Goal: Task Accomplishment & Management: Use online tool/utility

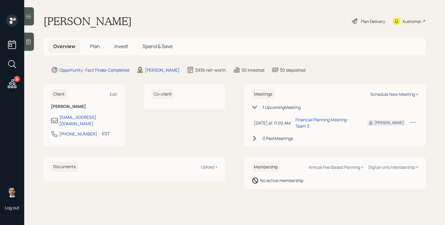
click at [401, 92] on div "Schedule New Meeting +" at bounding box center [394, 94] width 48 height 6
select select "ef6b64e1-8f62-4a74-b865-a7df4b35b836"
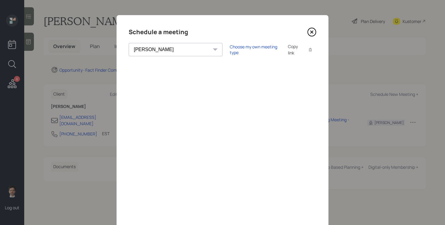
click at [311, 32] on icon at bounding box center [311, 32] width 9 height 9
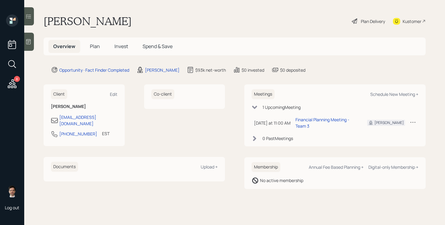
click at [96, 45] on span "Plan" at bounding box center [95, 46] width 10 height 7
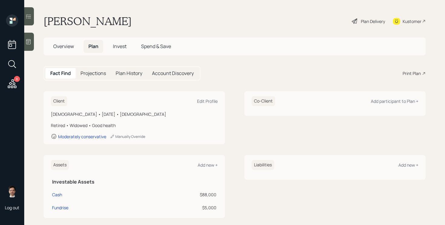
click at [409, 76] on div "Print Plan" at bounding box center [412, 73] width 18 height 6
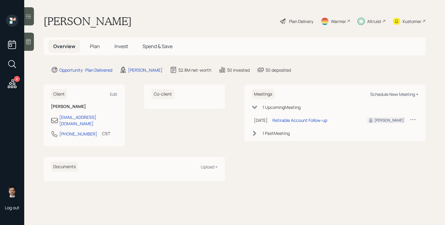
click at [394, 94] on div "Schedule New Meeting +" at bounding box center [394, 94] width 48 height 6
select select "ef6b64e1-8f62-4a74-b865-a7df4b35b836"
